Goal: Find specific page/section: Find specific page/section

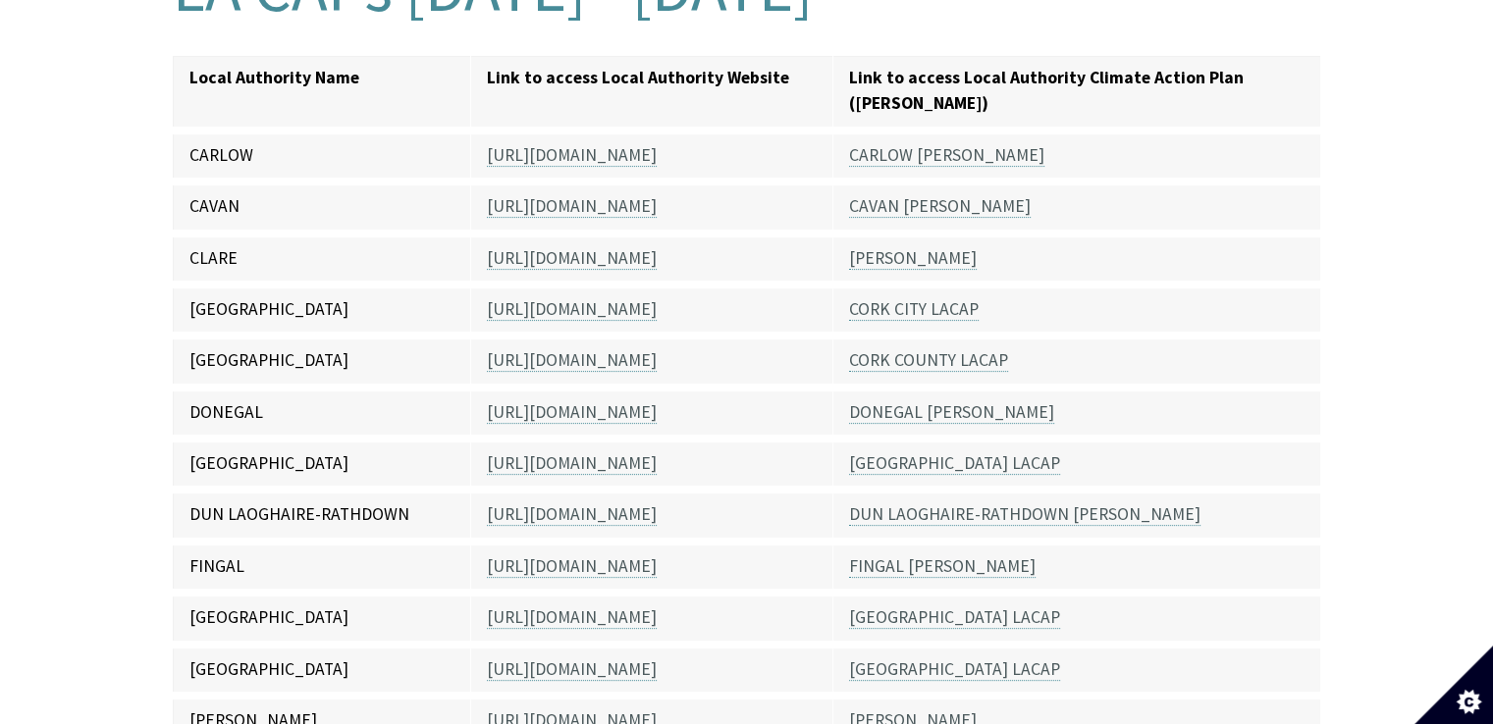
scroll to position [589, 0]
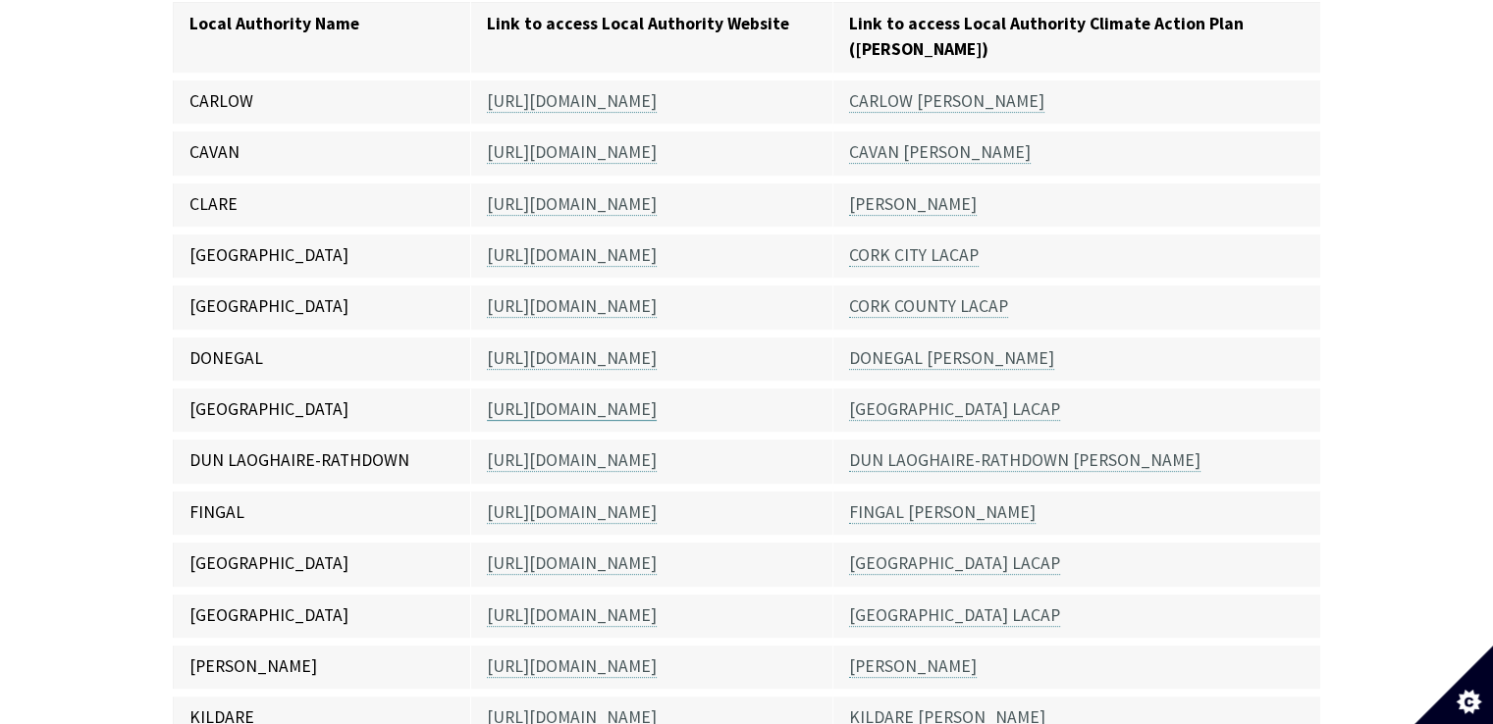
click at [545, 398] on link "[URL][DOMAIN_NAME]" at bounding box center [572, 409] width 170 height 23
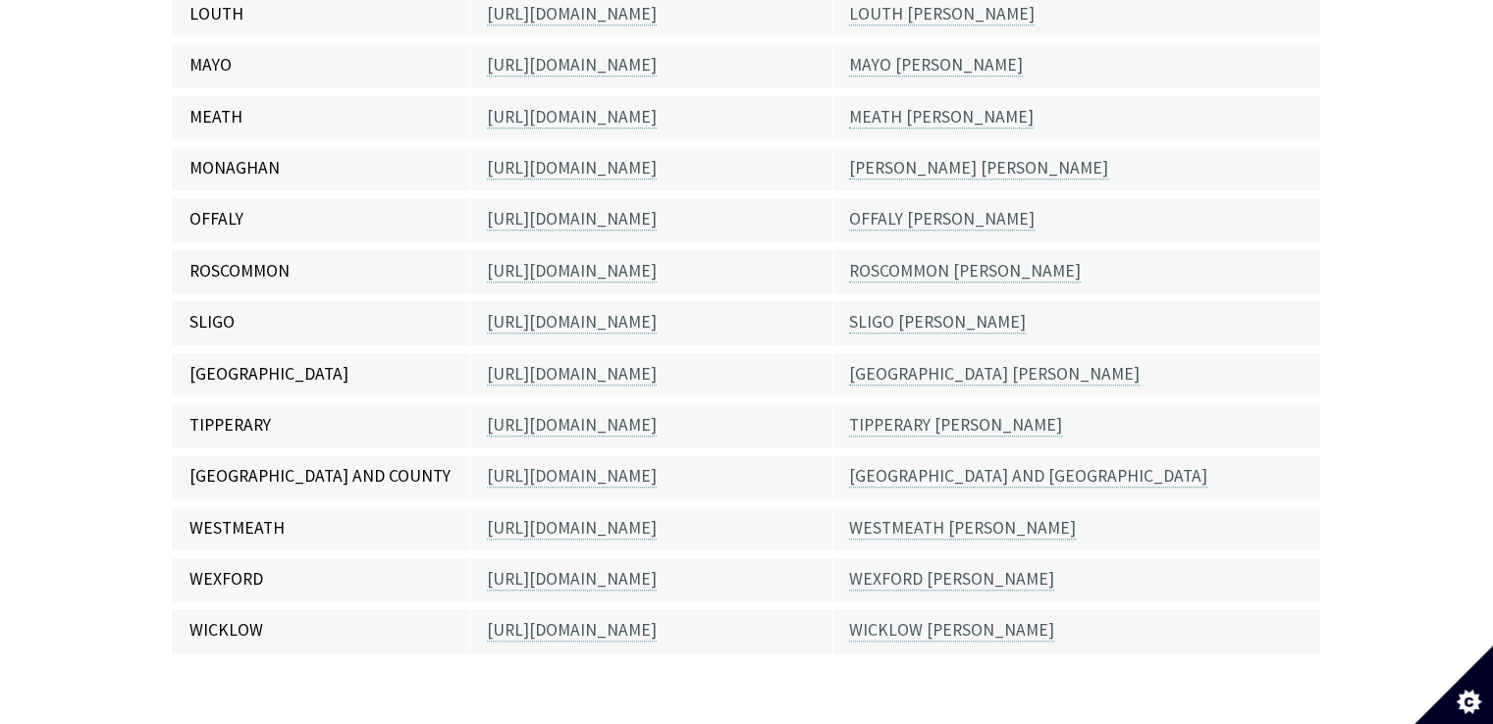
scroll to position [1586, 0]
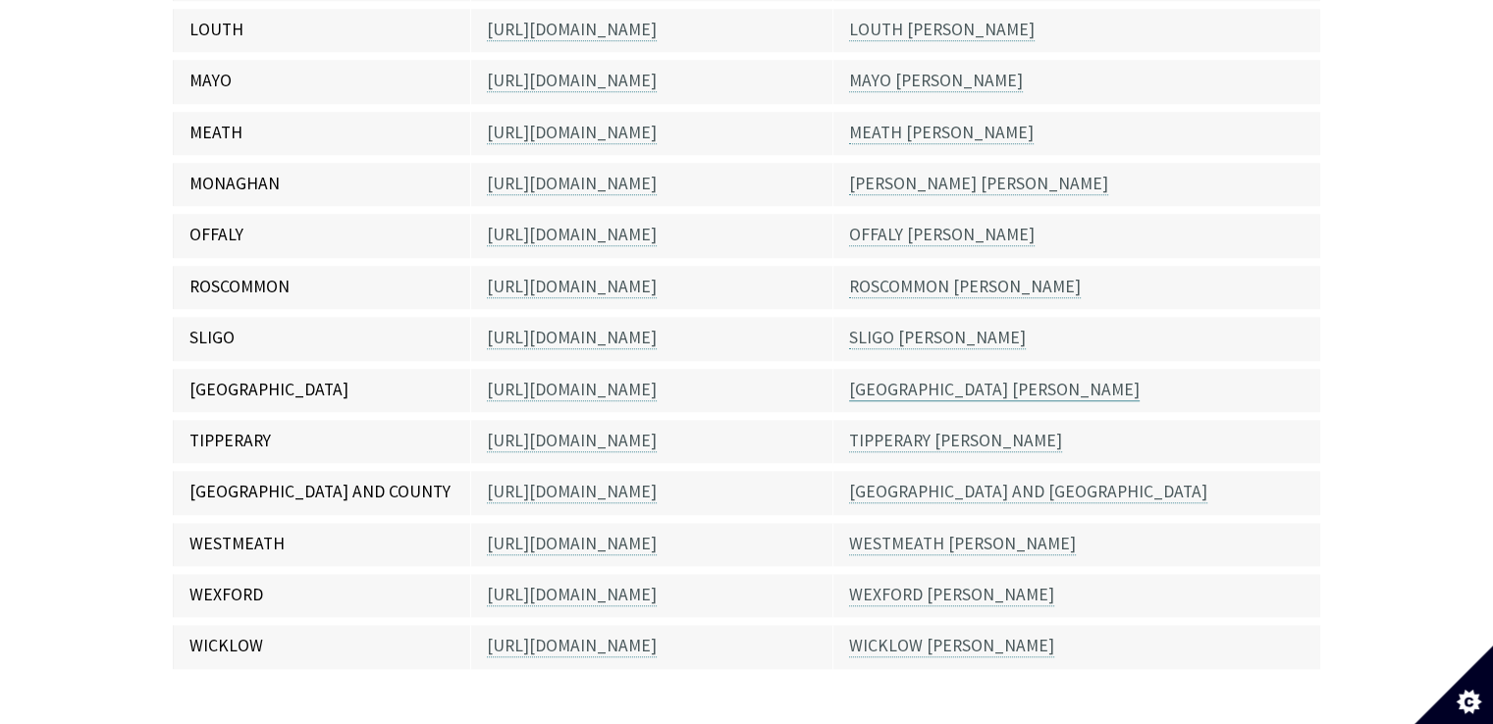
click at [931, 379] on link "[GEOGRAPHIC_DATA] [PERSON_NAME]" at bounding box center [994, 390] width 290 height 23
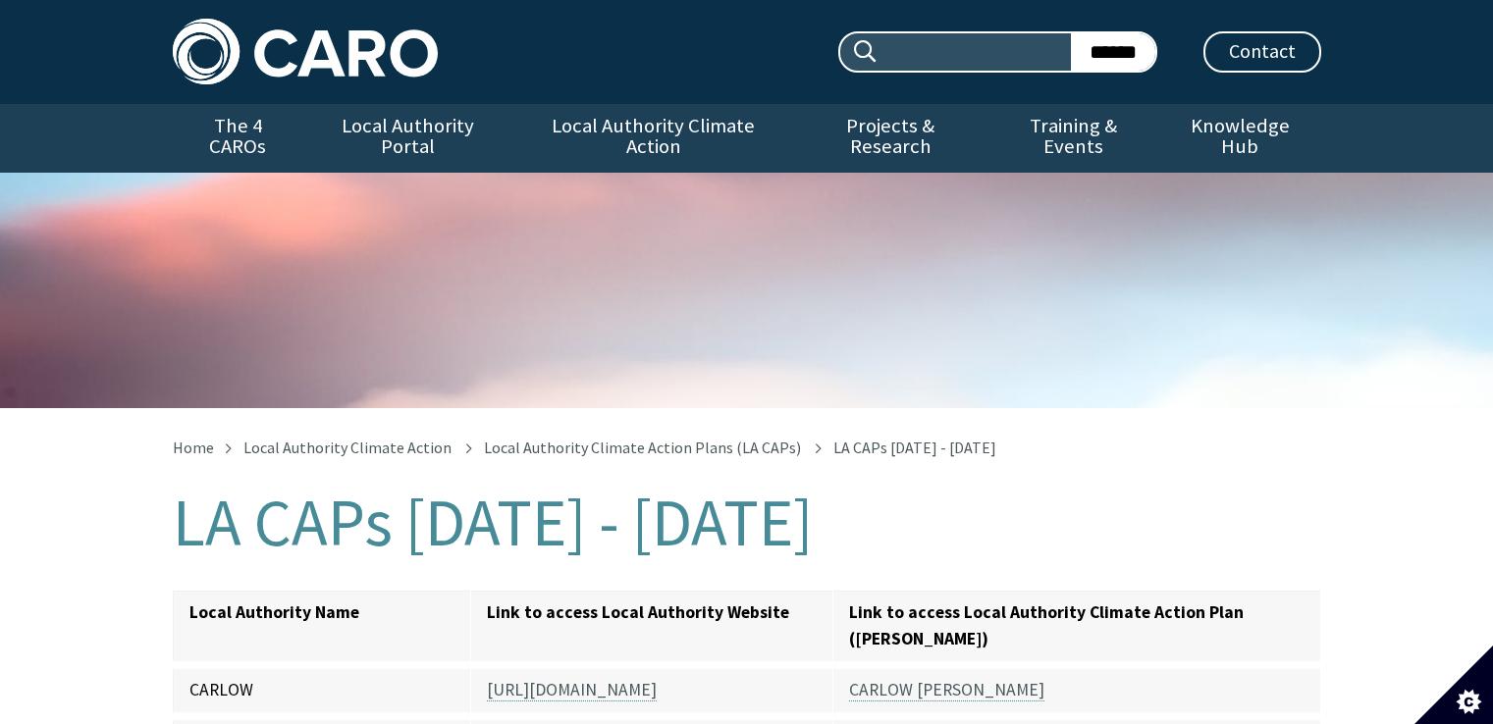
scroll to position [1602, 0]
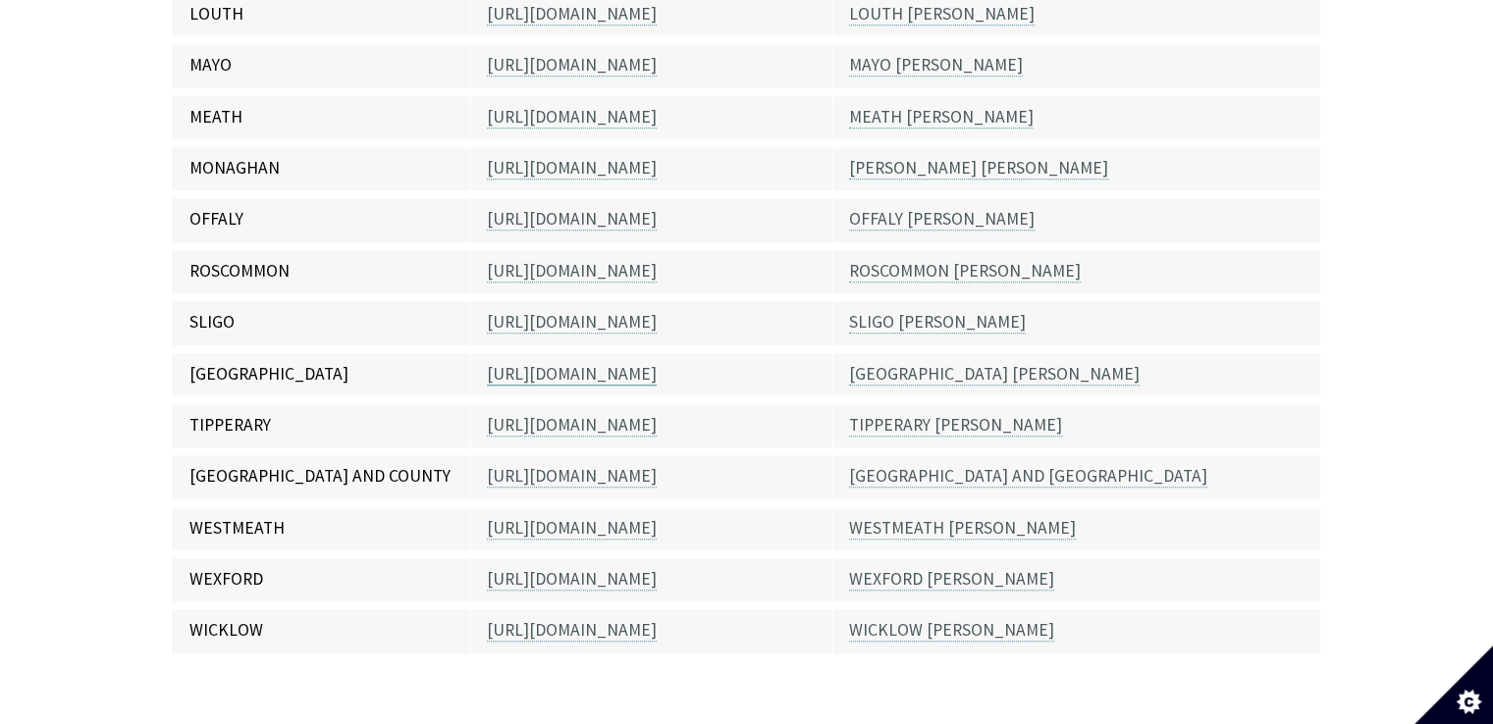
click at [597, 363] on link "[URL][DOMAIN_NAME]" at bounding box center [572, 374] width 170 height 23
